Goal: Task Accomplishment & Management: Use online tool/utility

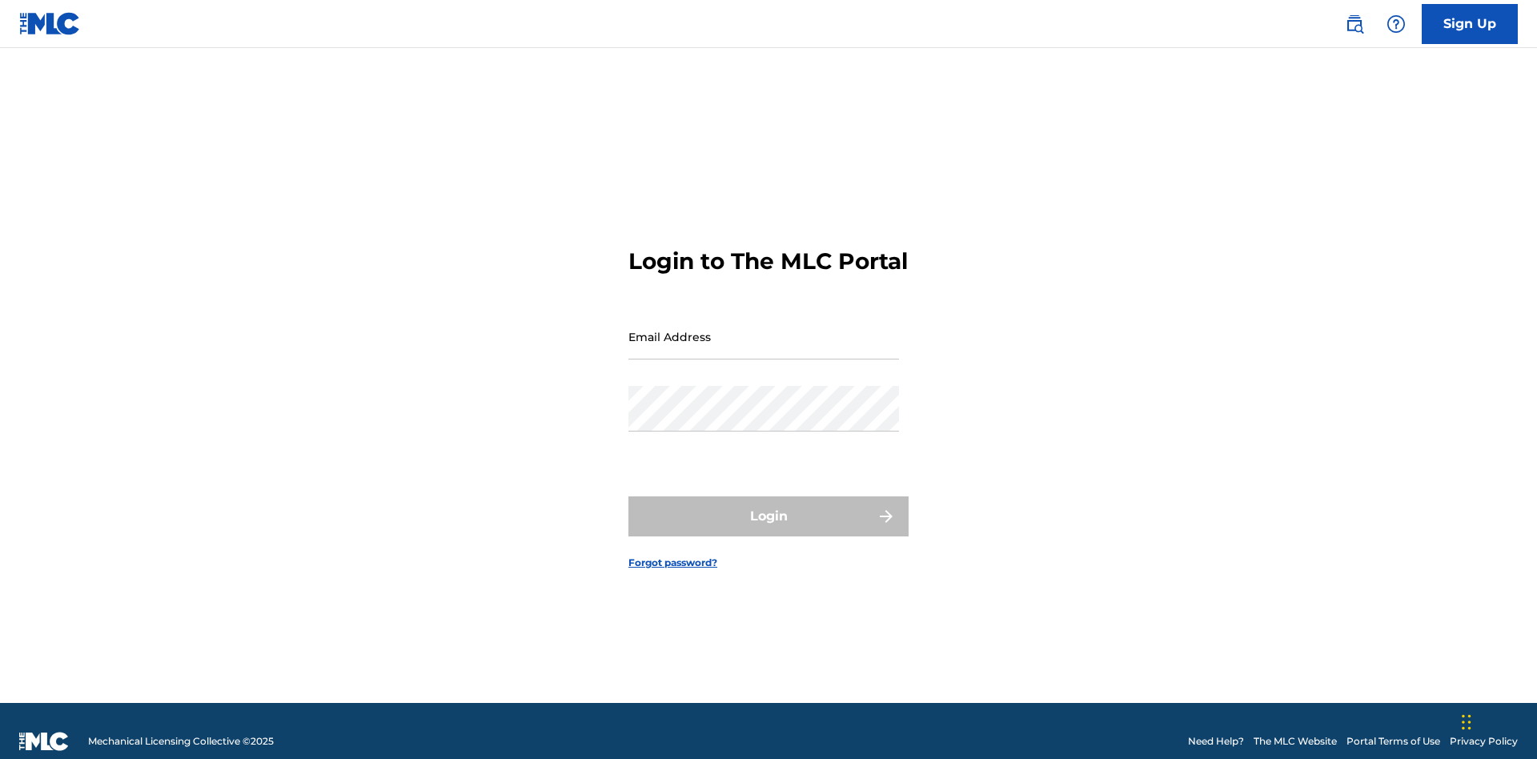
click at [764, 329] on input "Email Address" at bounding box center [763, 337] width 271 height 46
type input "[EMAIL_ADDRESS][DOMAIN_NAME]"
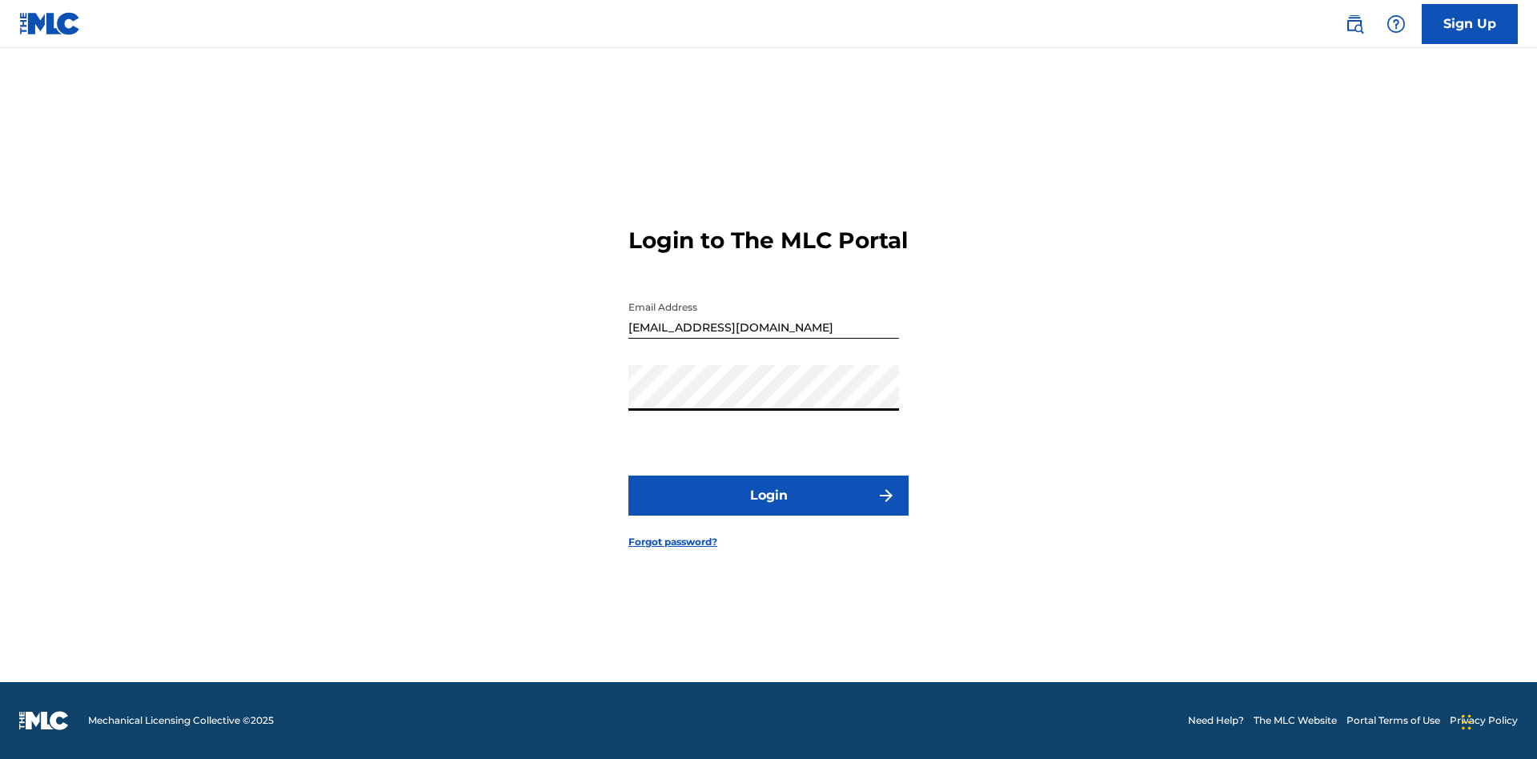
click at [768, 509] on button "Login" at bounding box center [768, 495] width 280 height 40
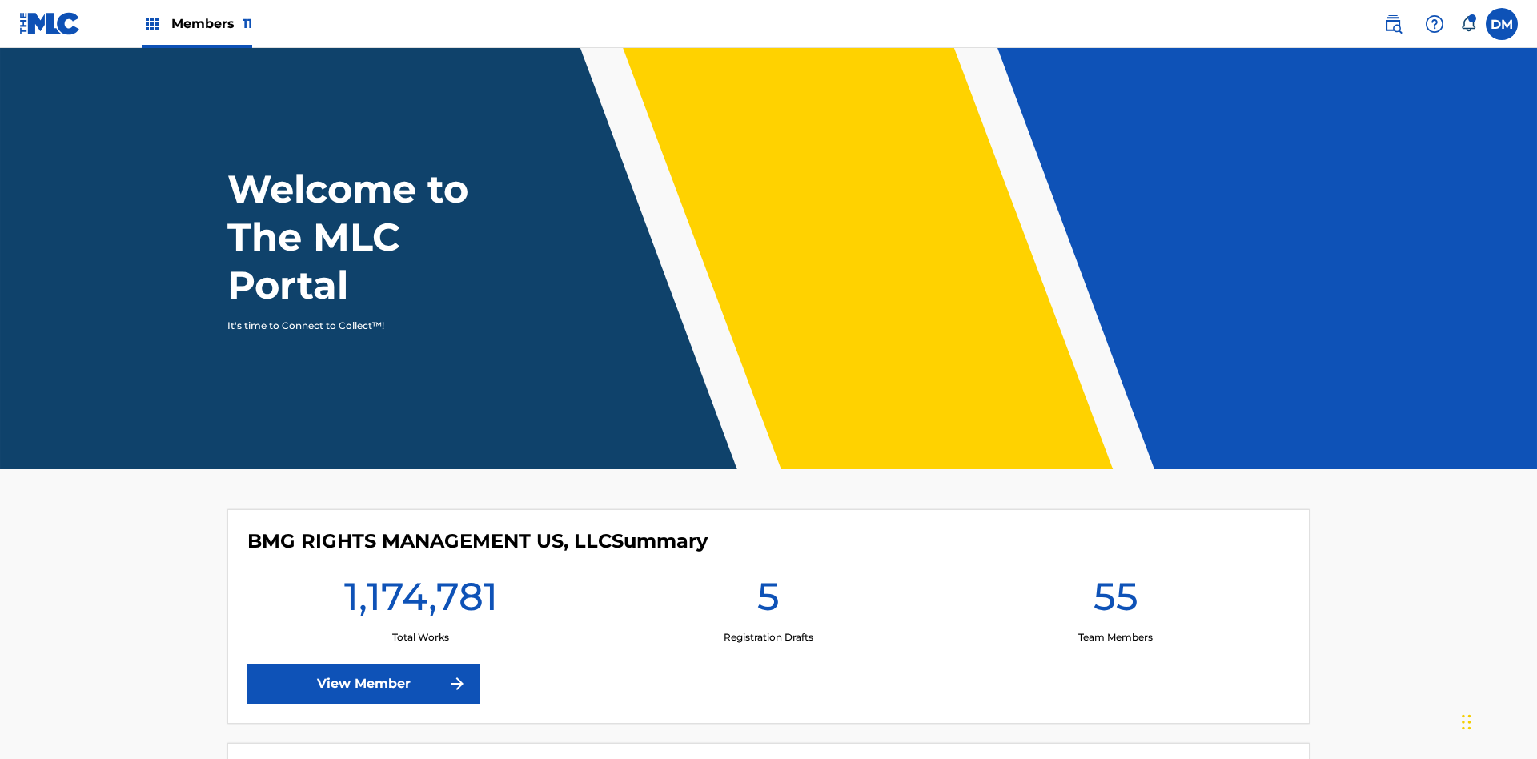
click at [197, 23] on span "Members 11" at bounding box center [211, 23] width 81 height 18
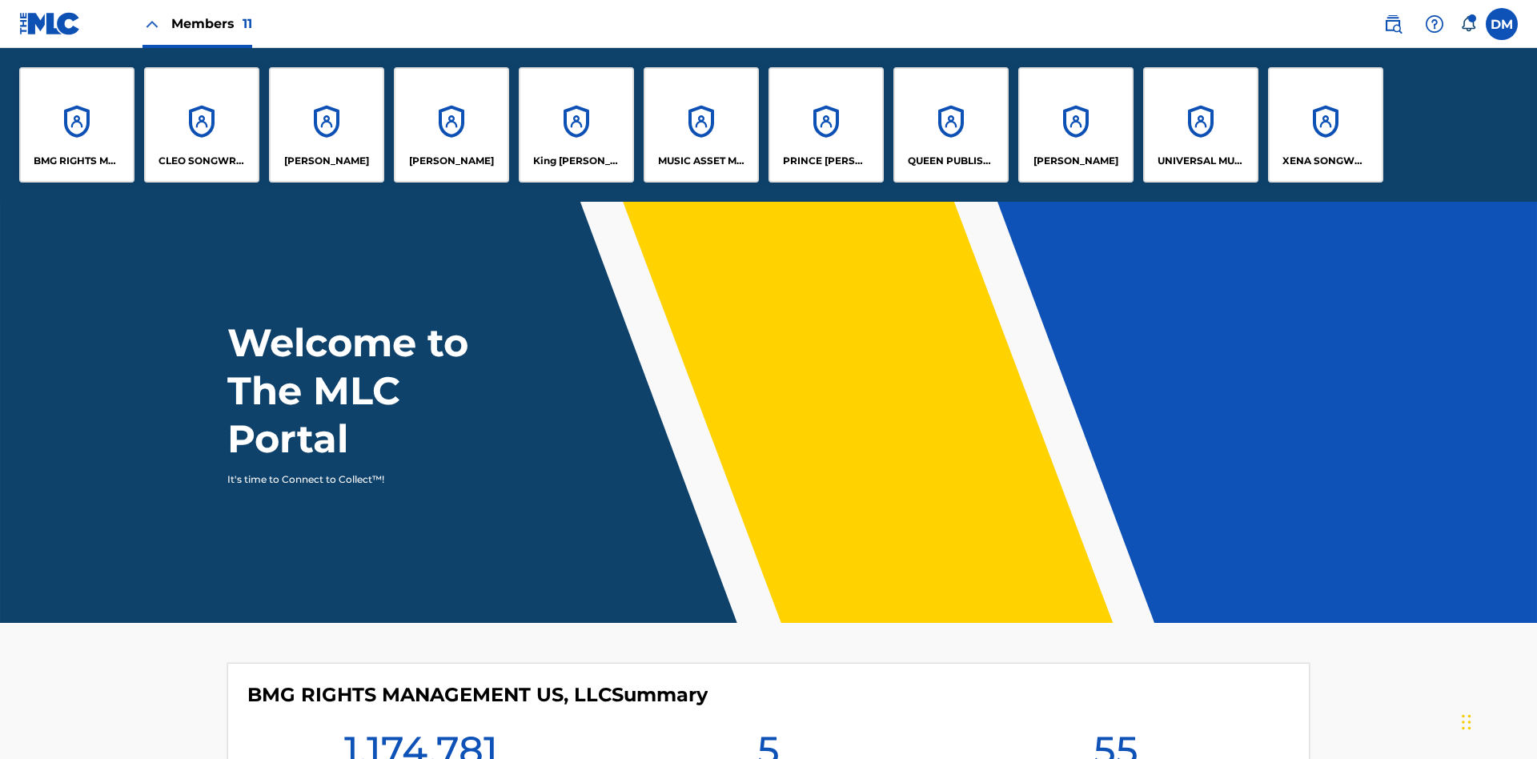
click at [576, 161] on p "King [PERSON_NAME]" at bounding box center [576, 161] width 87 height 14
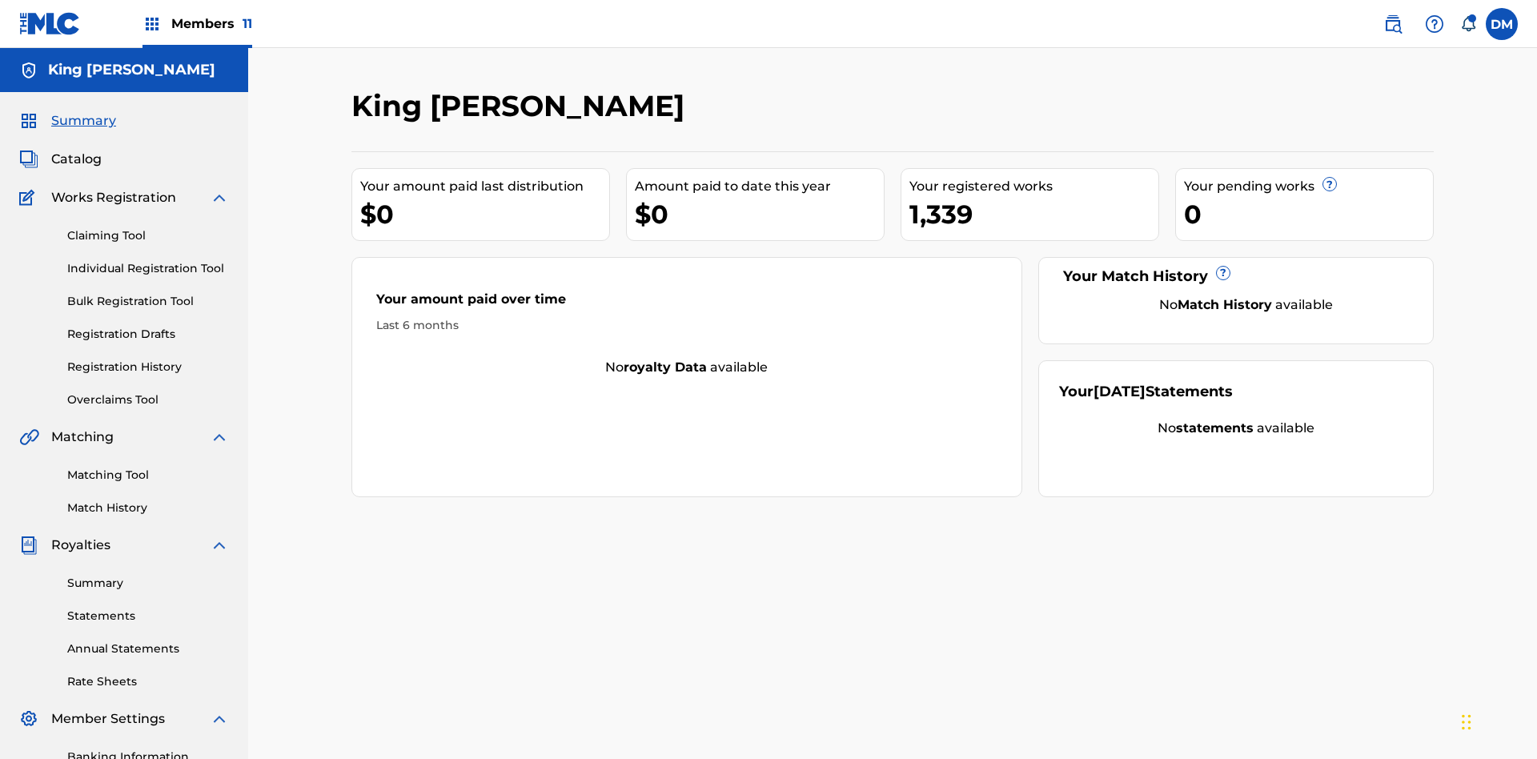
click at [148, 293] on link "Bulk Registration Tool" at bounding box center [148, 301] width 162 height 17
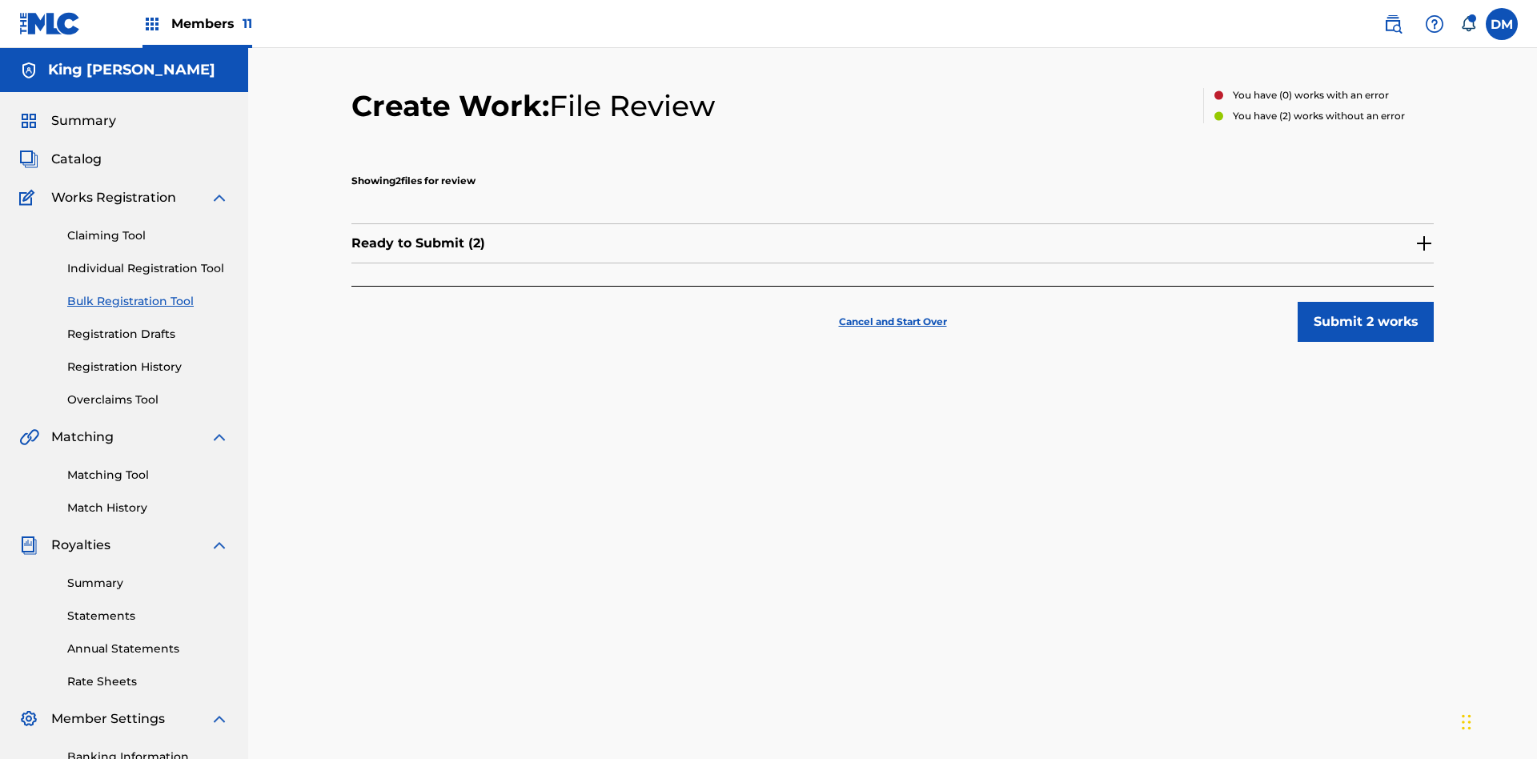
click at [1298, 302] on button "Submit 2 works" at bounding box center [1366, 322] width 136 height 40
